Goal: Check status: Check status

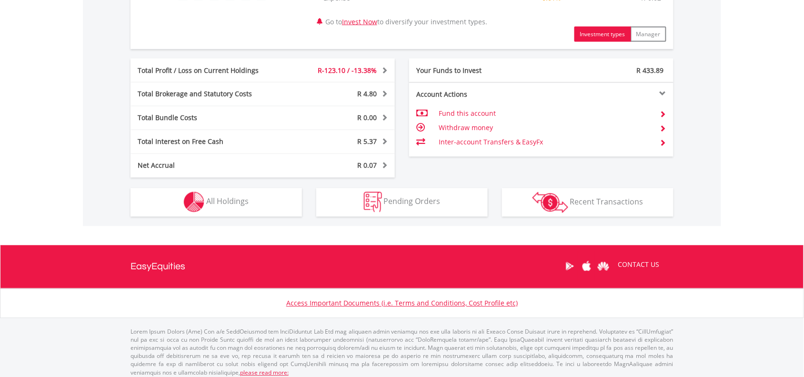
scroll to position [467, 0]
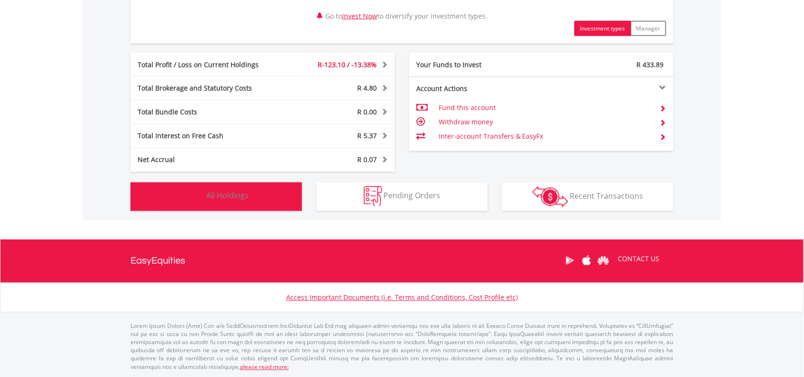
click at [201, 209] on button "Holdings All Holdings" at bounding box center [217, 196] width 172 height 29
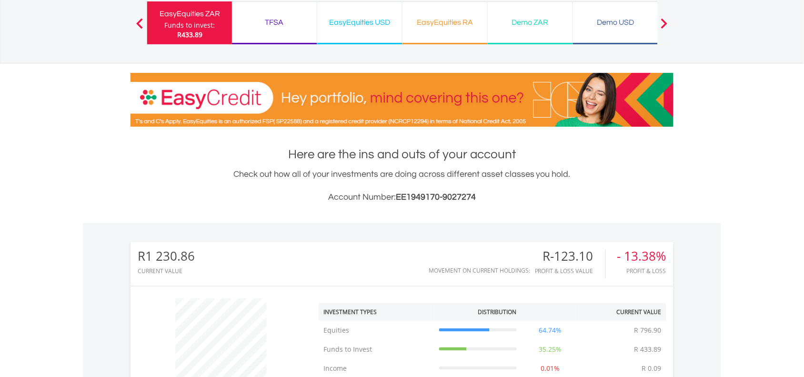
scroll to position [0, 0]
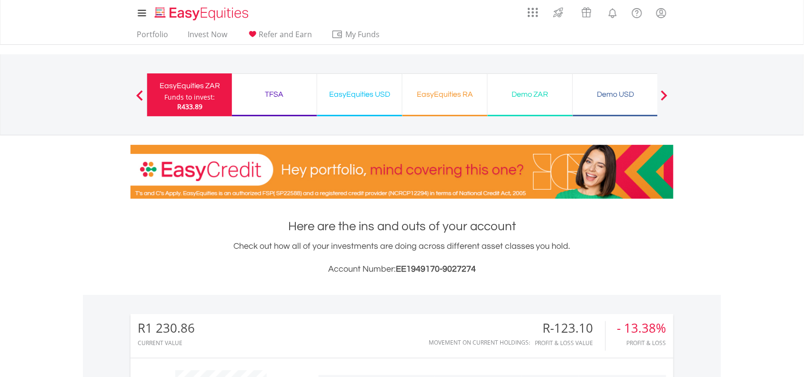
click at [201, 89] on div "EasyEquities ZAR" at bounding box center [189, 85] width 73 height 13
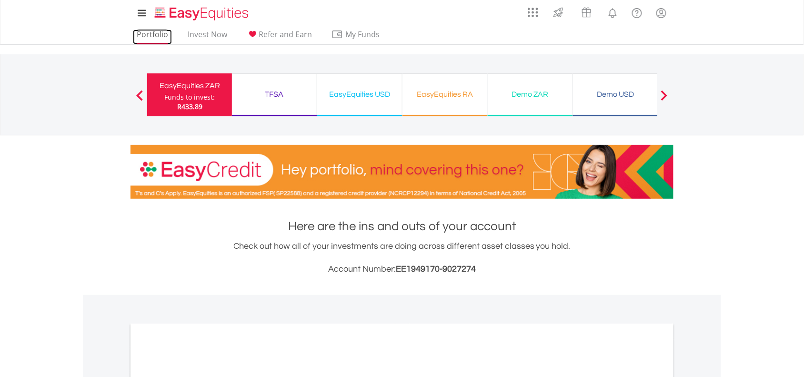
click at [151, 34] on link "Portfolio" at bounding box center [152, 37] width 39 height 15
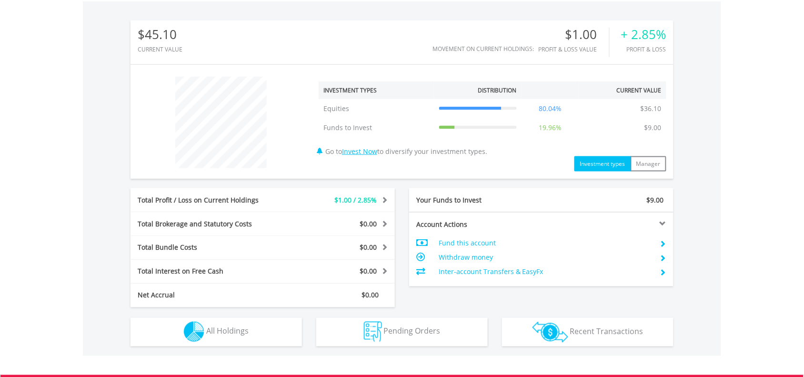
scroll to position [429, 0]
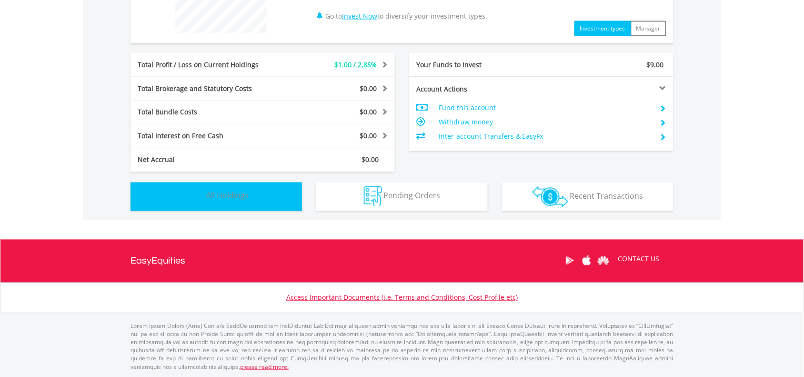
click at [223, 206] on button "Holdings All Holdings" at bounding box center [217, 196] width 172 height 29
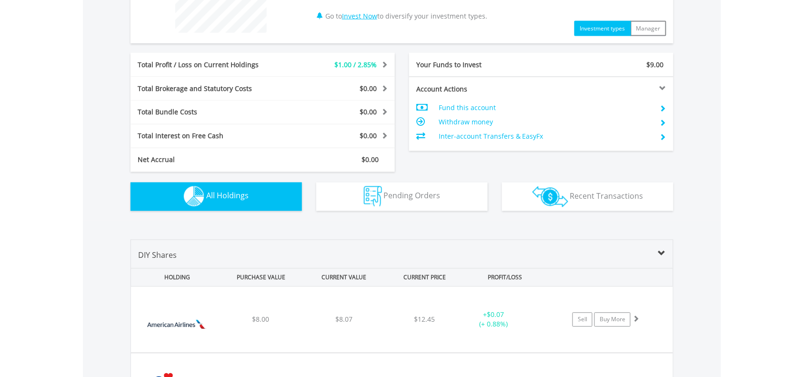
scroll to position [668, 0]
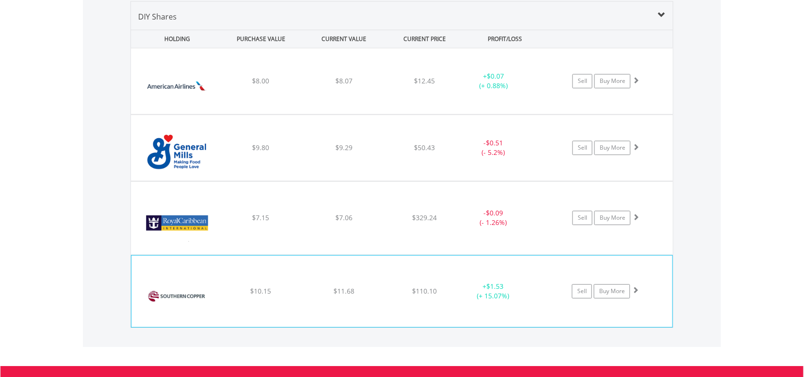
click at [420, 289] on span "$110.10" at bounding box center [425, 290] width 25 height 9
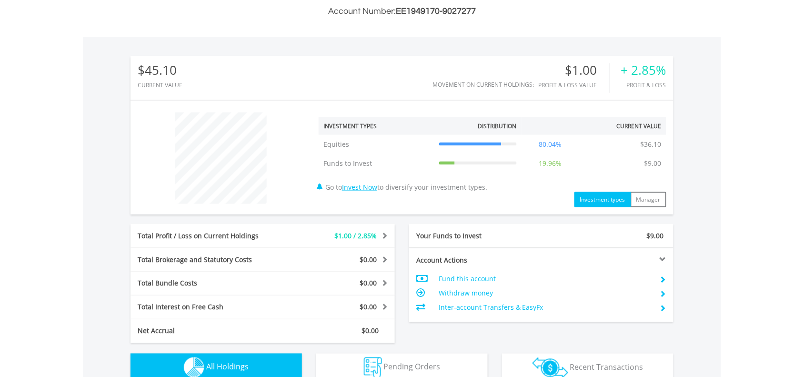
scroll to position [236, 0]
